Goal: Find contact information: Find contact information

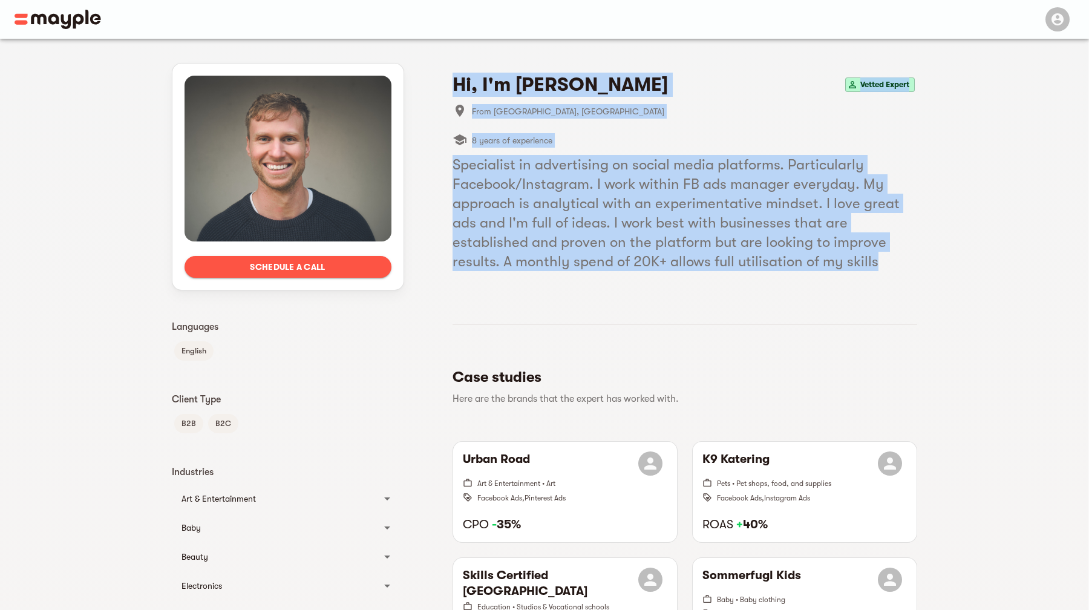
drag, startPoint x: 890, startPoint y: 260, endPoint x: 445, endPoint y: 90, distance: 477.2
copy div "Hi, I'm [PERSON_NAME] Vetted Expert From [GEOGRAPHIC_DATA], [GEOGRAPHIC_DATA] 8…"
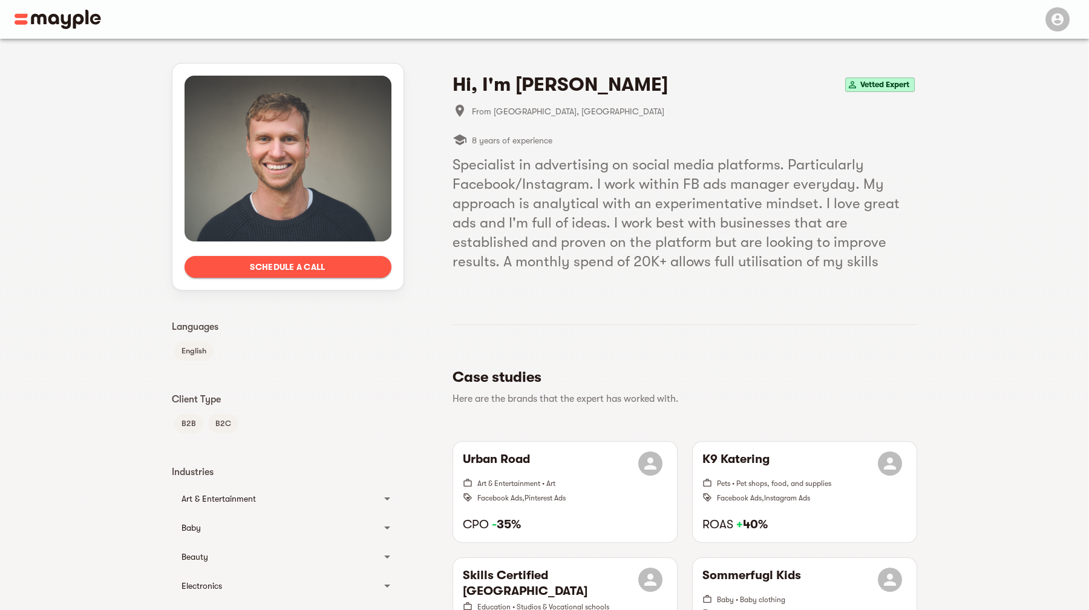
drag, startPoint x: 351, startPoint y: 125, endPoint x: 263, endPoint y: 134, distance: 88.2
click at [263, 134] on div at bounding box center [288, 159] width 207 height 166
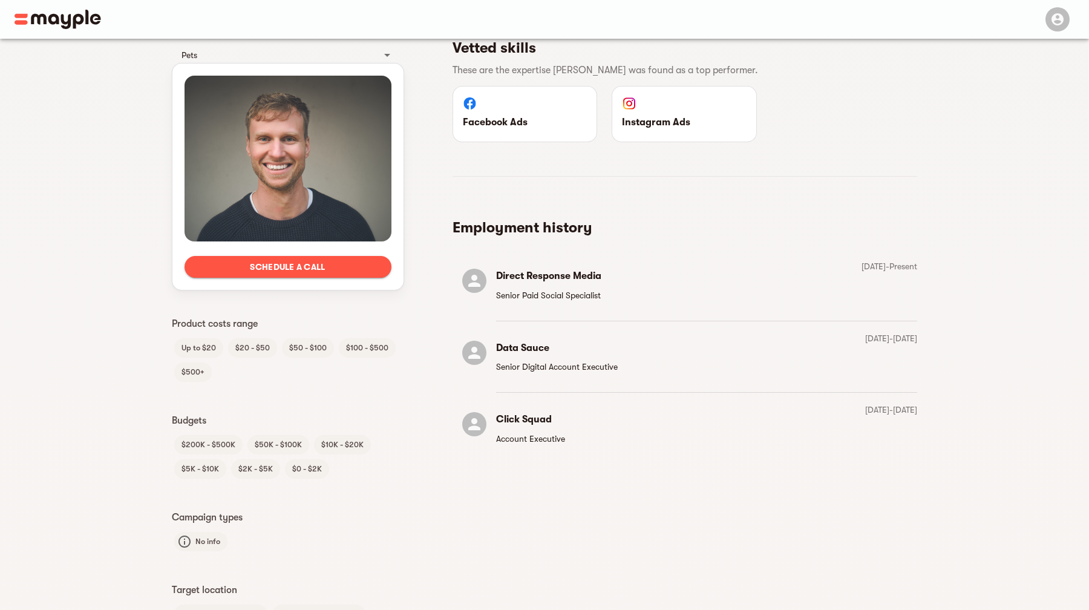
scroll to position [704, 0]
copy h6 "Direct Response Media"
drag, startPoint x: 621, startPoint y: 269, endPoint x: 498, endPoint y: 272, distance: 122.2
click at [498, 272] on div "Direct Response Media Senior Paid Social Specialist [DATE] - Present" at bounding box center [684, 286] width 465 height 52
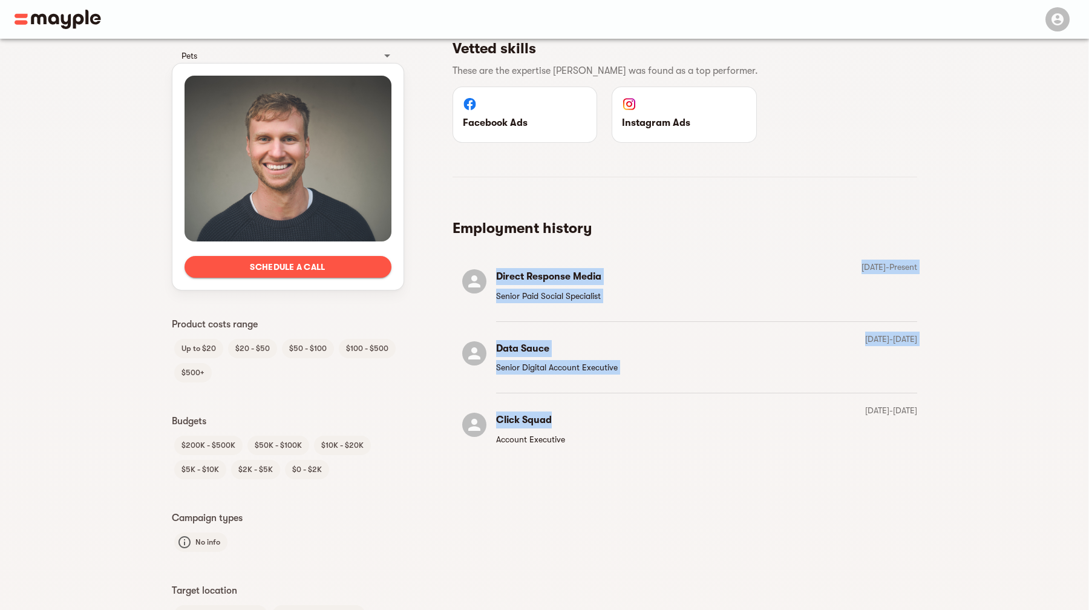
copy ul "Direct Response Media Senior Paid Social Specialist [DATE] - Present Data Sauce…"
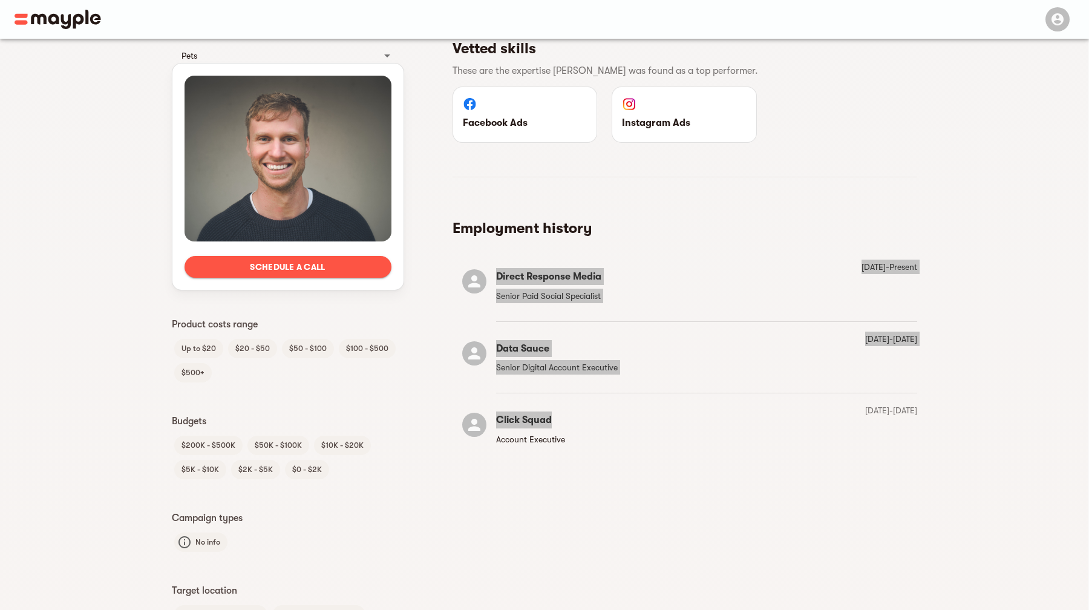
drag, startPoint x: 568, startPoint y: 414, endPoint x: 500, endPoint y: 247, distance: 179.6
click at [0, 0] on div "Schedule a call Languages English Client Type B2B B2C Industries Art & Entertai…" at bounding box center [544, 66] width 1088 height 1540
